Goal: Navigation & Orientation: Find specific page/section

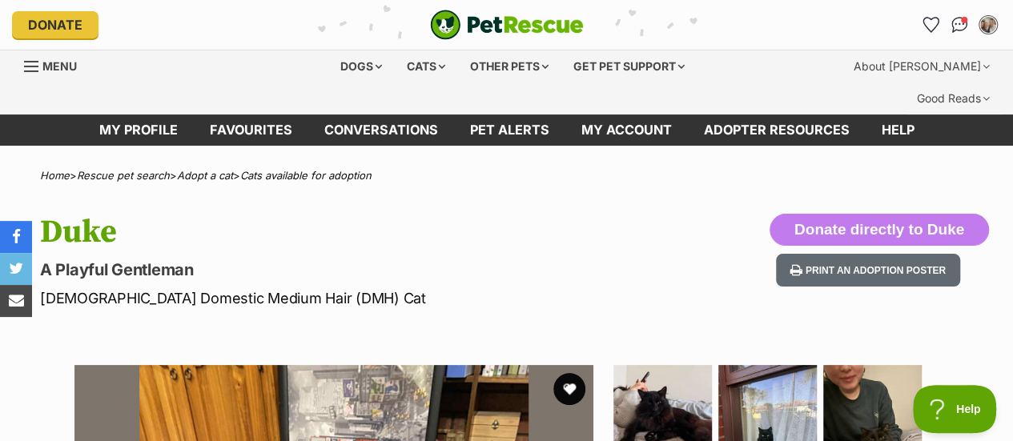
click at [932, 20] on icon "Favourites" at bounding box center [930, 25] width 15 height 14
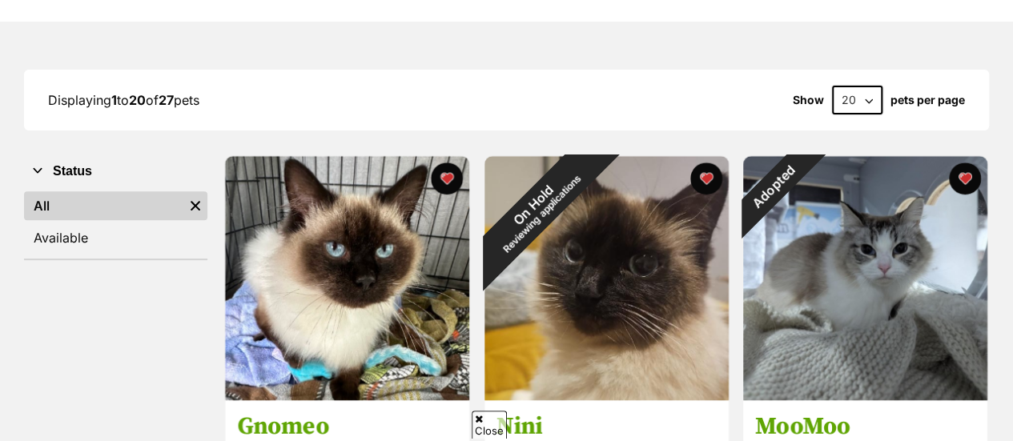
scroll to position [204, 0]
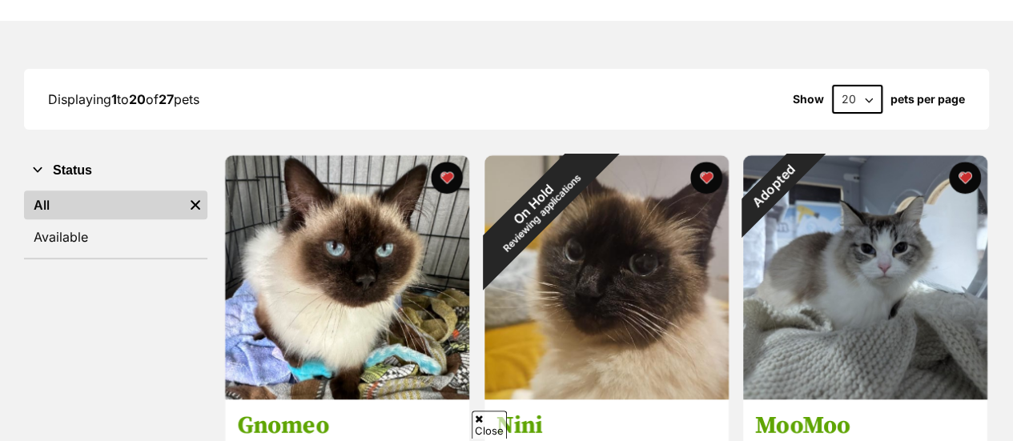
click at [668, 281] on img at bounding box center [607, 277] width 244 height 244
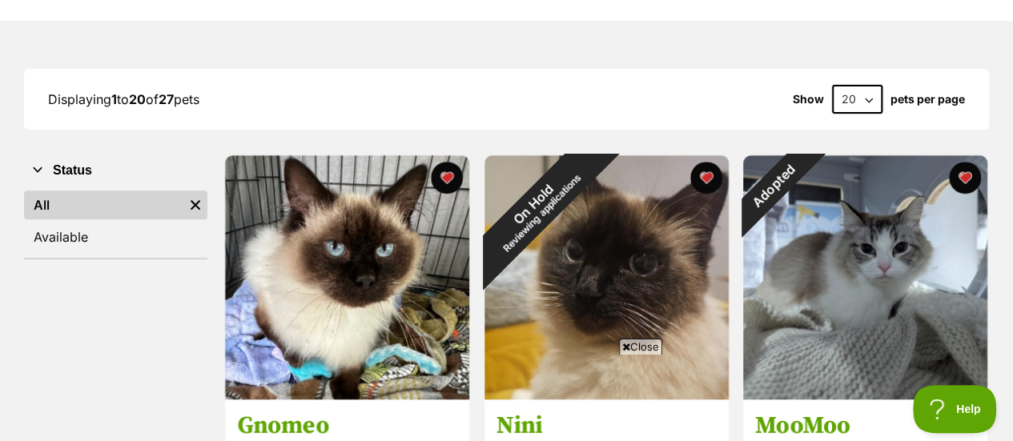
scroll to position [0, 0]
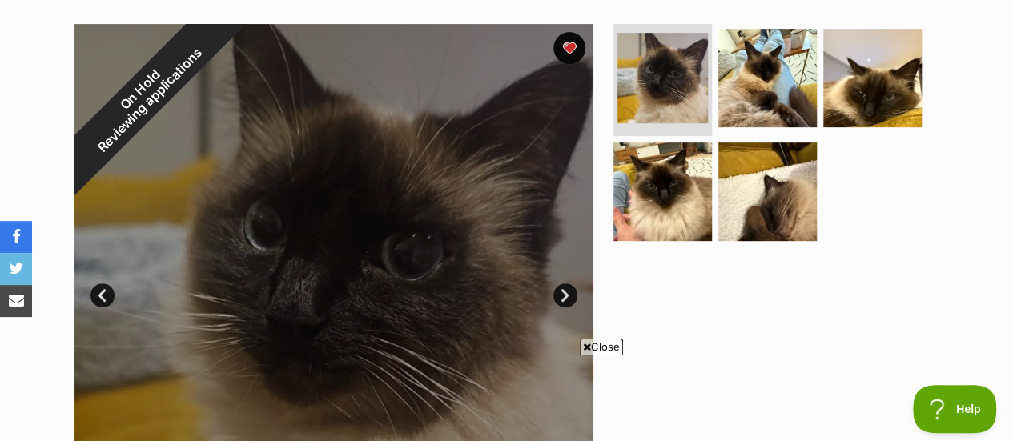
click at [562, 284] on link "Next" at bounding box center [565, 296] width 24 height 24
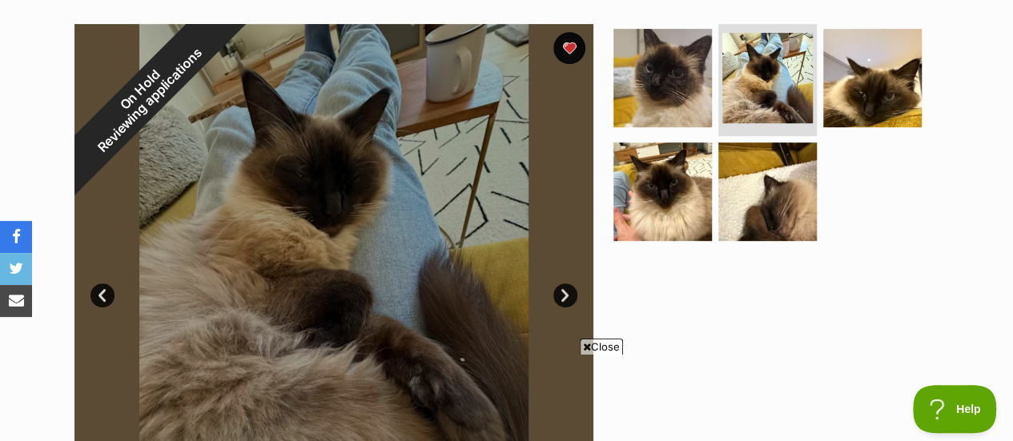
click at [562, 284] on link "Next" at bounding box center [565, 296] width 24 height 24
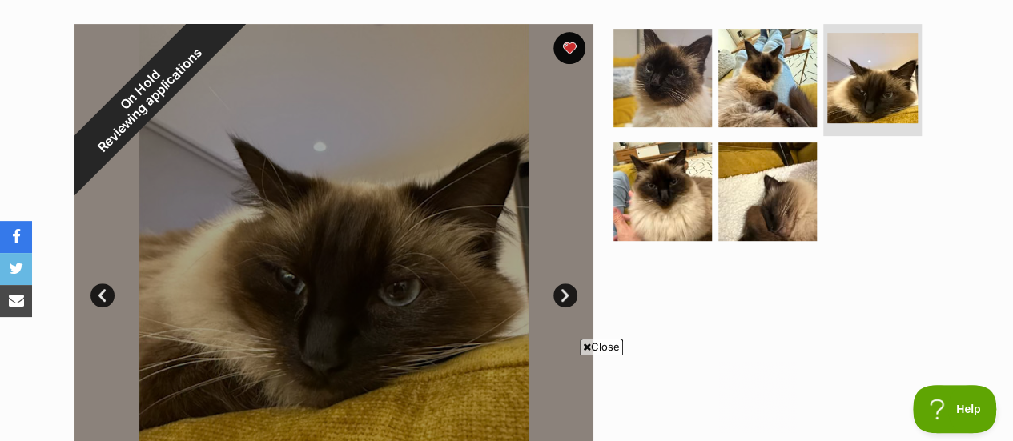
click at [562, 284] on link "Next" at bounding box center [565, 296] width 24 height 24
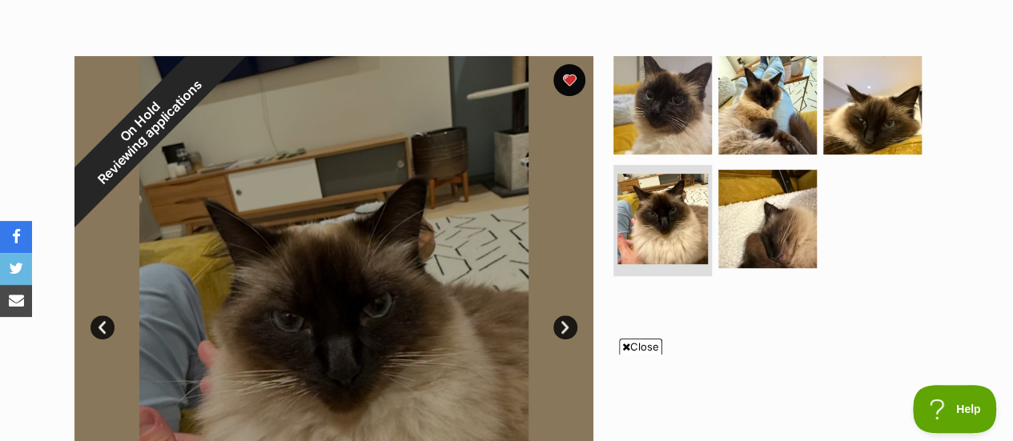
scroll to position [293, 0]
